Goal: Task Accomplishment & Management: Use online tool/utility

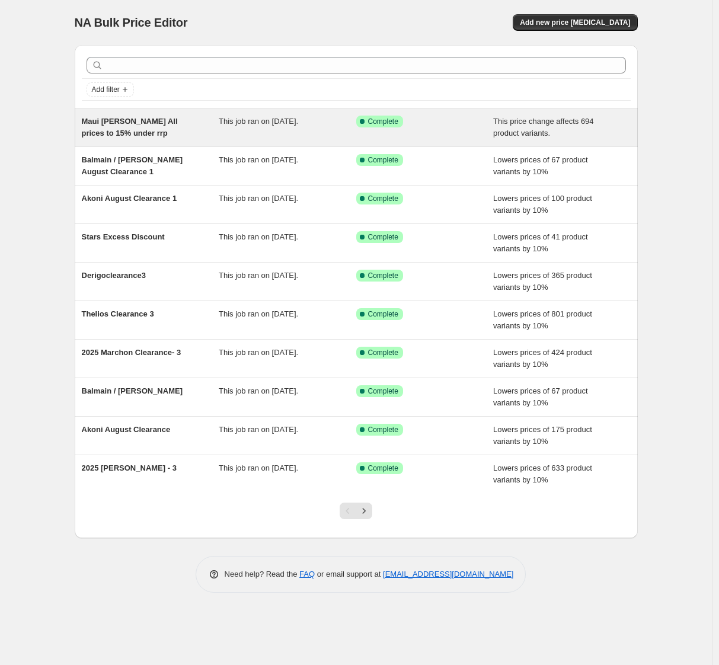
click at [131, 121] on span "Maui [PERSON_NAME] All prices to 15% under rrp" at bounding box center [130, 127] width 96 height 21
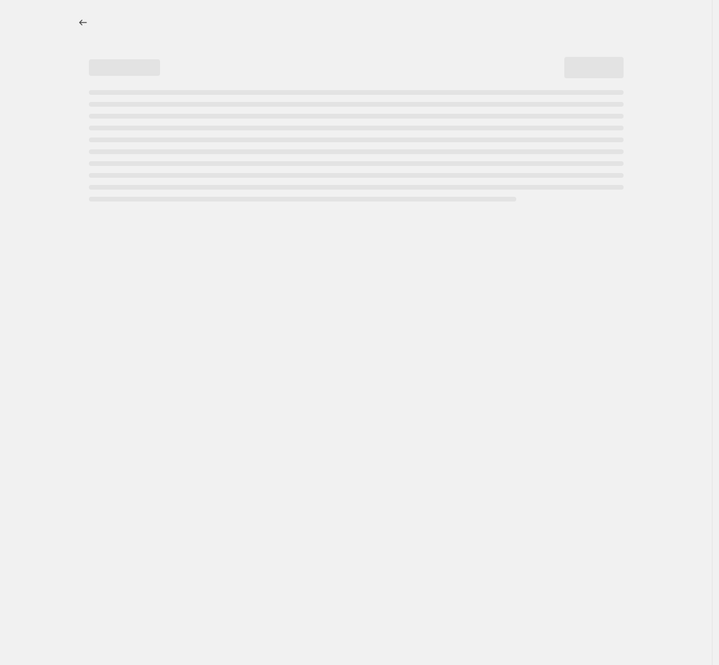
select select "pcap"
select select "no_change"
select select "vendor"
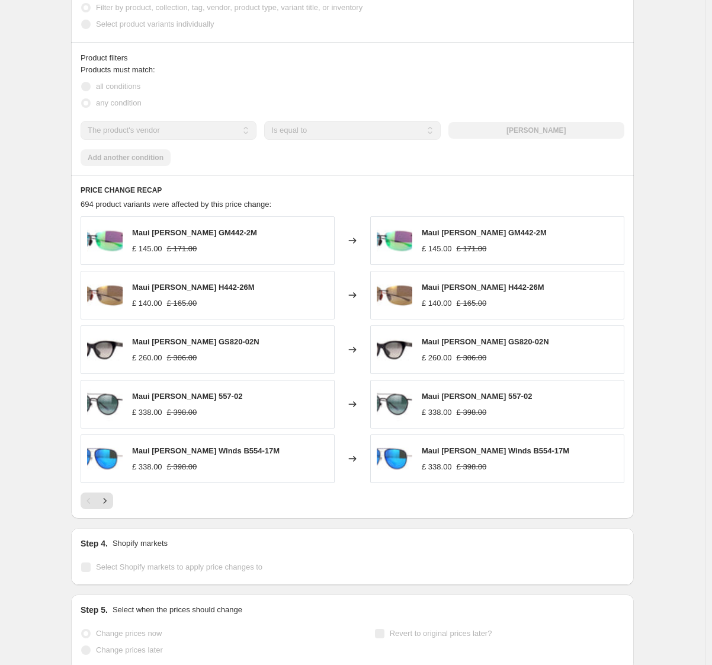
scroll to position [771, 0]
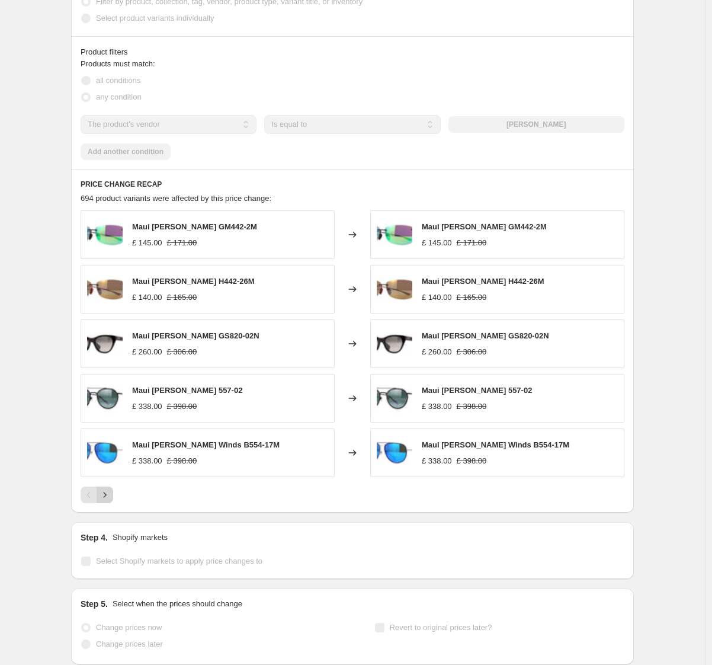
click at [111, 489] on icon "Next" at bounding box center [105, 495] width 12 height 12
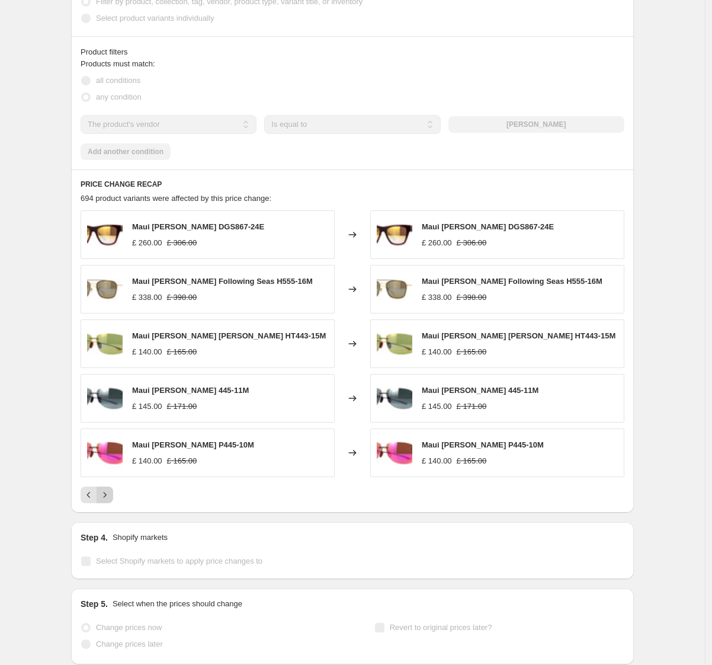
click at [108, 489] on icon "Next" at bounding box center [105, 495] width 12 height 12
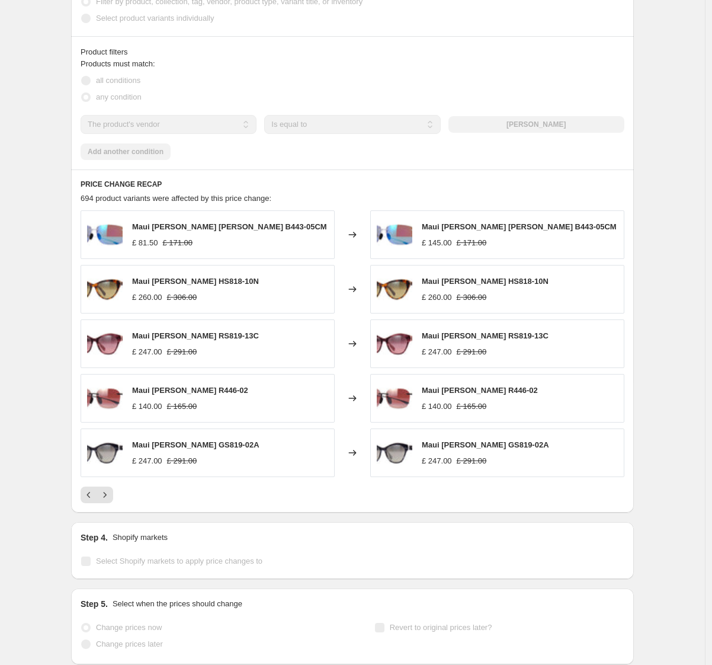
click at [129, 487] on div at bounding box center [353, 495] width 544 height 17
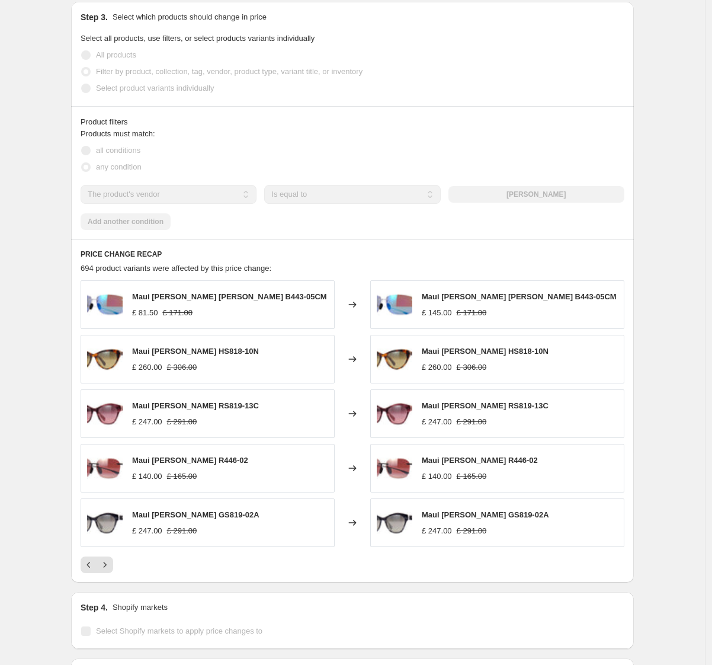
scroll to position [821, 0]
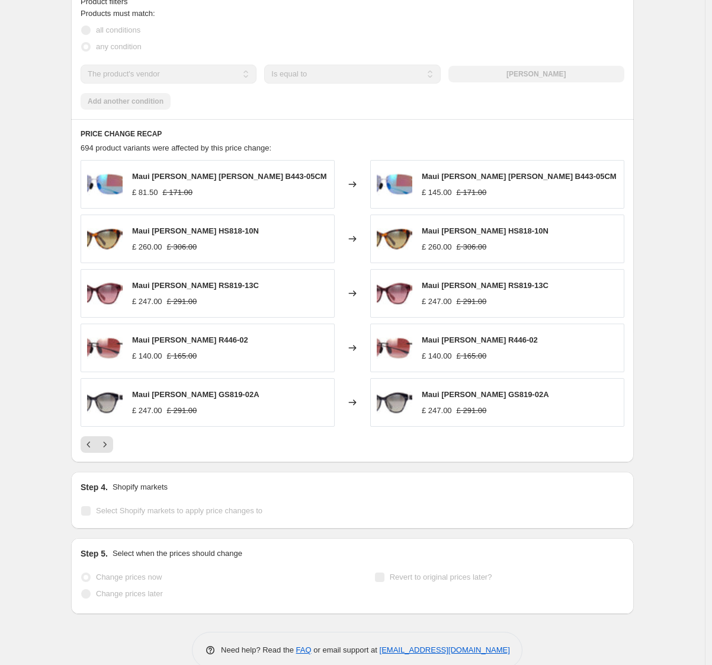
click at [235, 171] on div "Maui [PERSON_NAME] [PERSON_NAME] B443-05CM £ 81.50 £ 171.00" at bounding box center [229, 184] width 195 height 27
click at [108, 439] on icon "Next" at bounding box center [105, 445] width 12 height 12
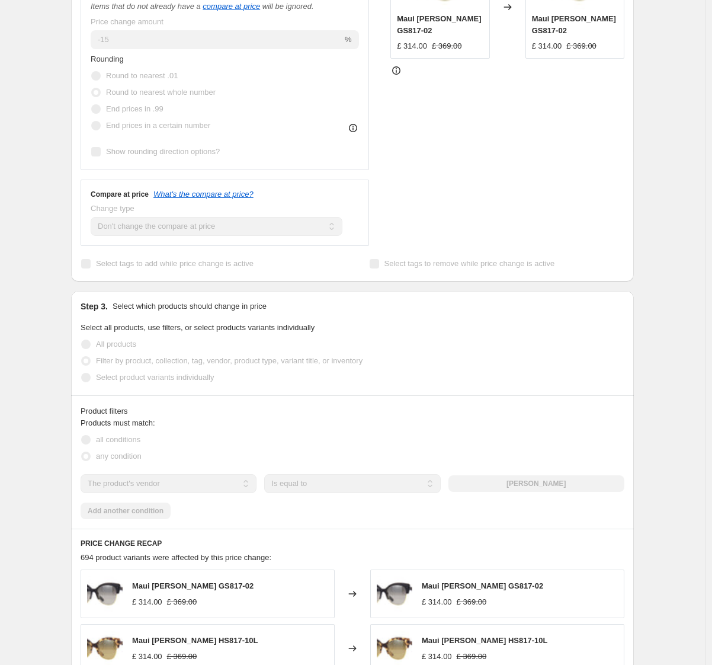
scroll to position [0, 0]
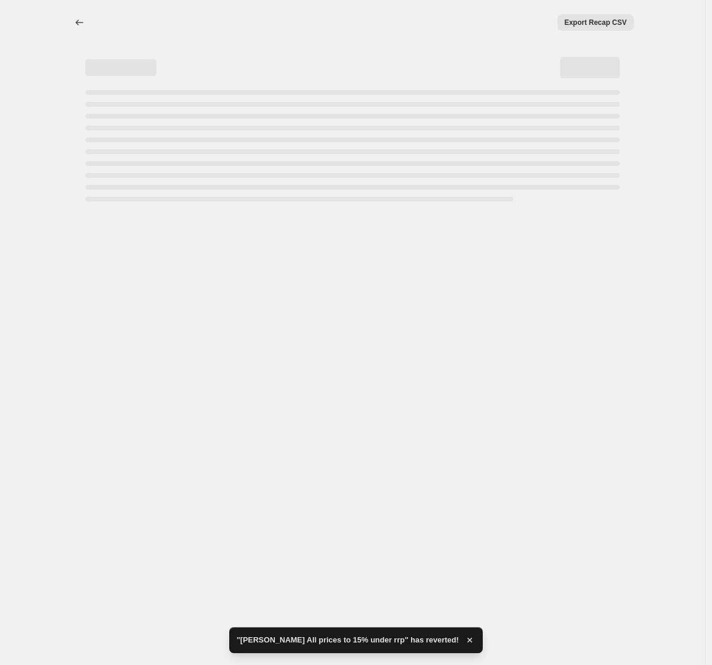
select select "pcap"
select select "no_change"
select select "vendor"
